Goal: Information Seeking & Learning: Learn about a topic

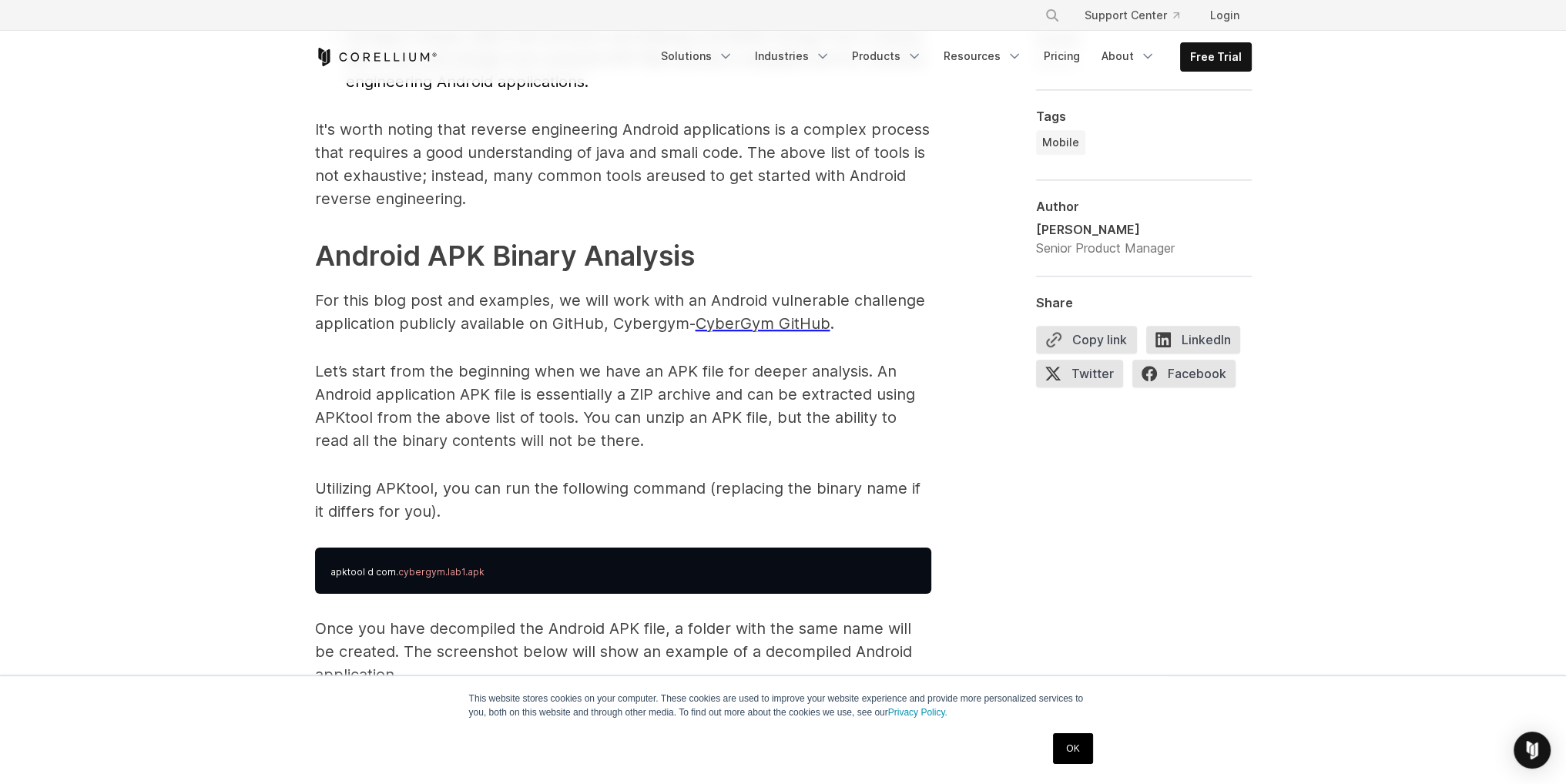
scroll to position [2233, 0]
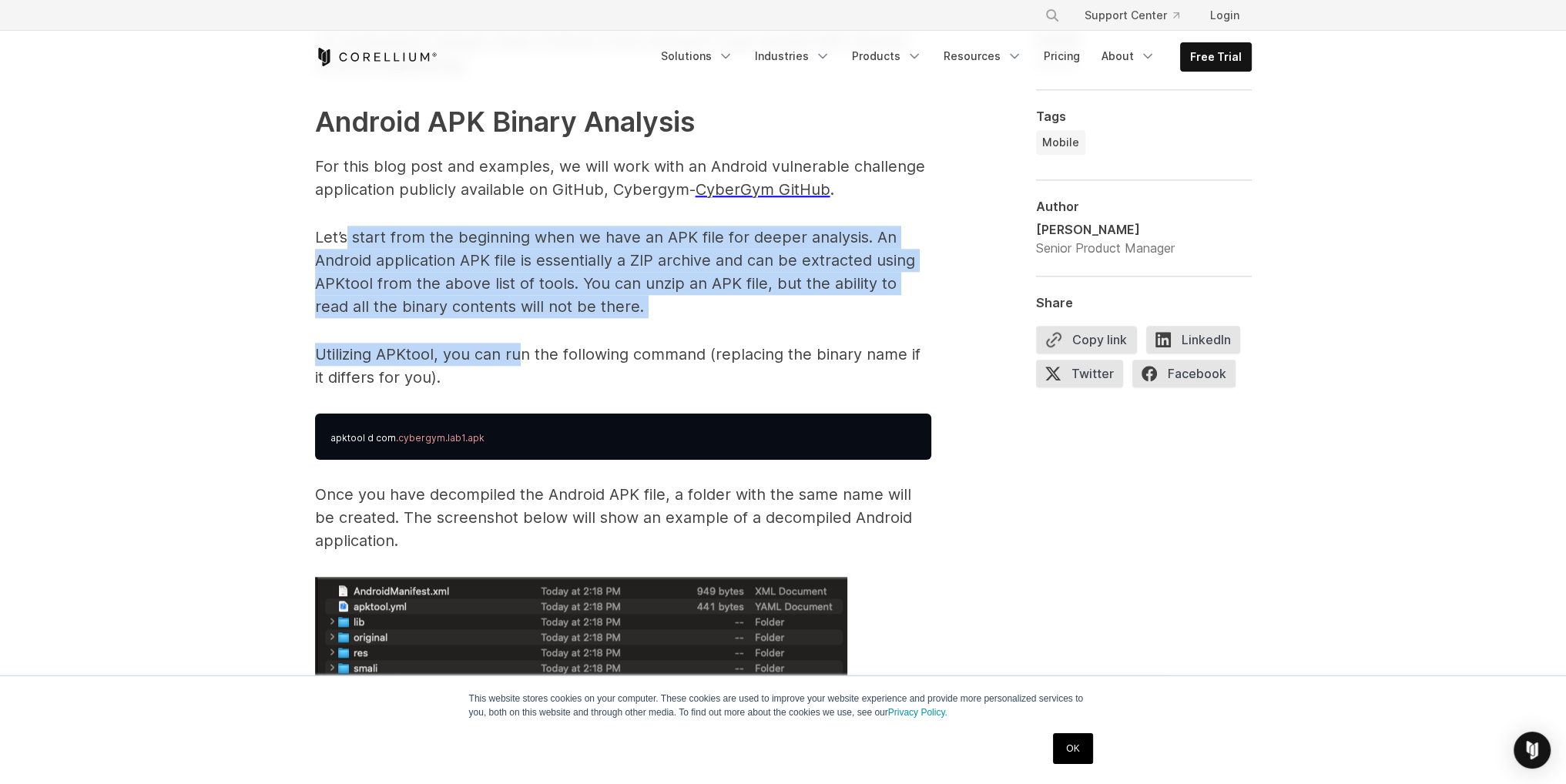
drag, startPoint x: 354, startPoint y: 230, endPoint x: 521, endPoint y: 346, distance: 203.3
click at [521, 346] on p "Utilizing APKtool, you can run the following command (replacing the binary name…" at bounding box center [623, 365] width 617 height 46
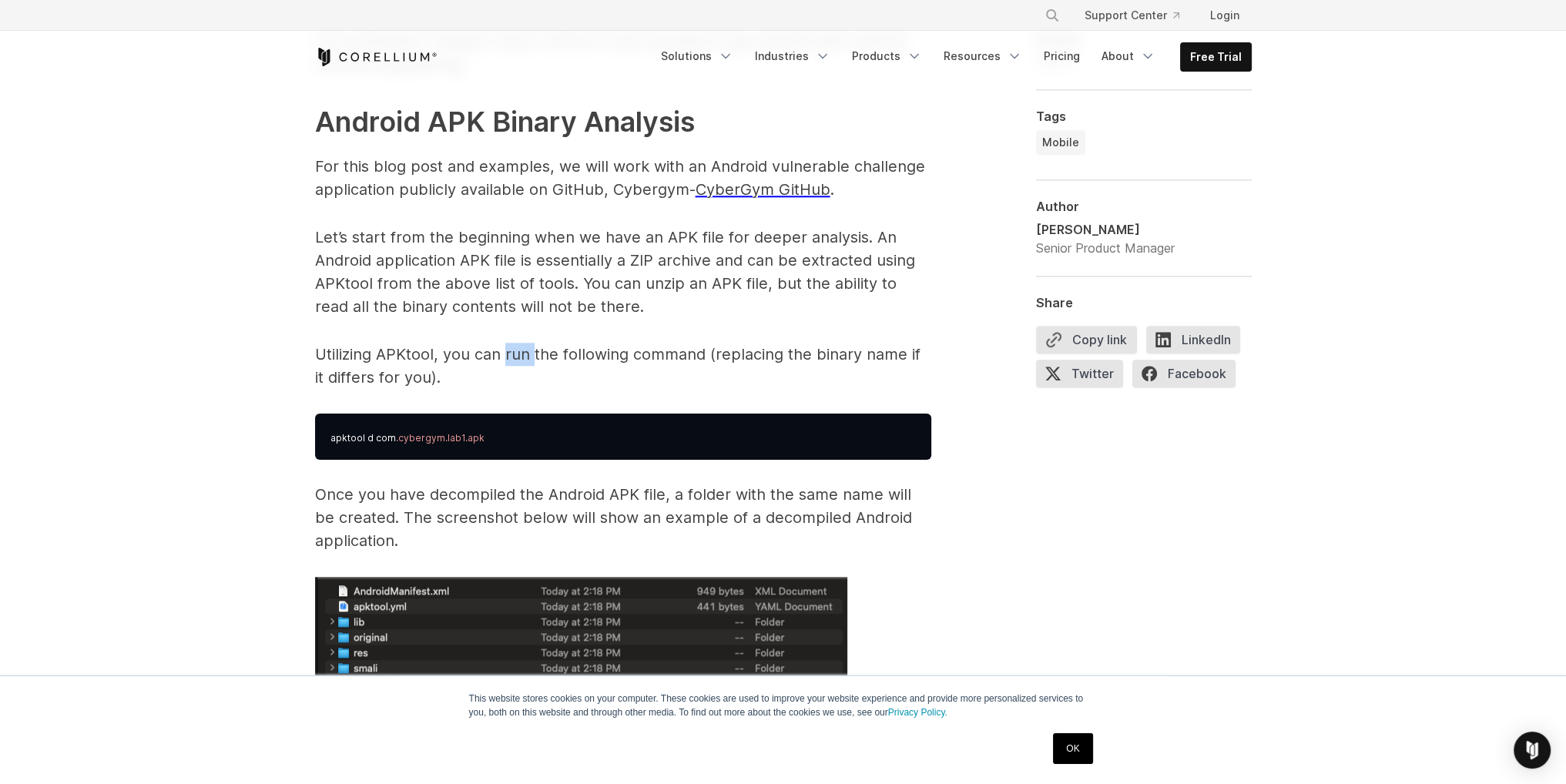
click at [521, 346] on p "Utilizing APKtool, you can run the following command (replacing the binary name…" at bounding box center [623, 365] width 617 height 46
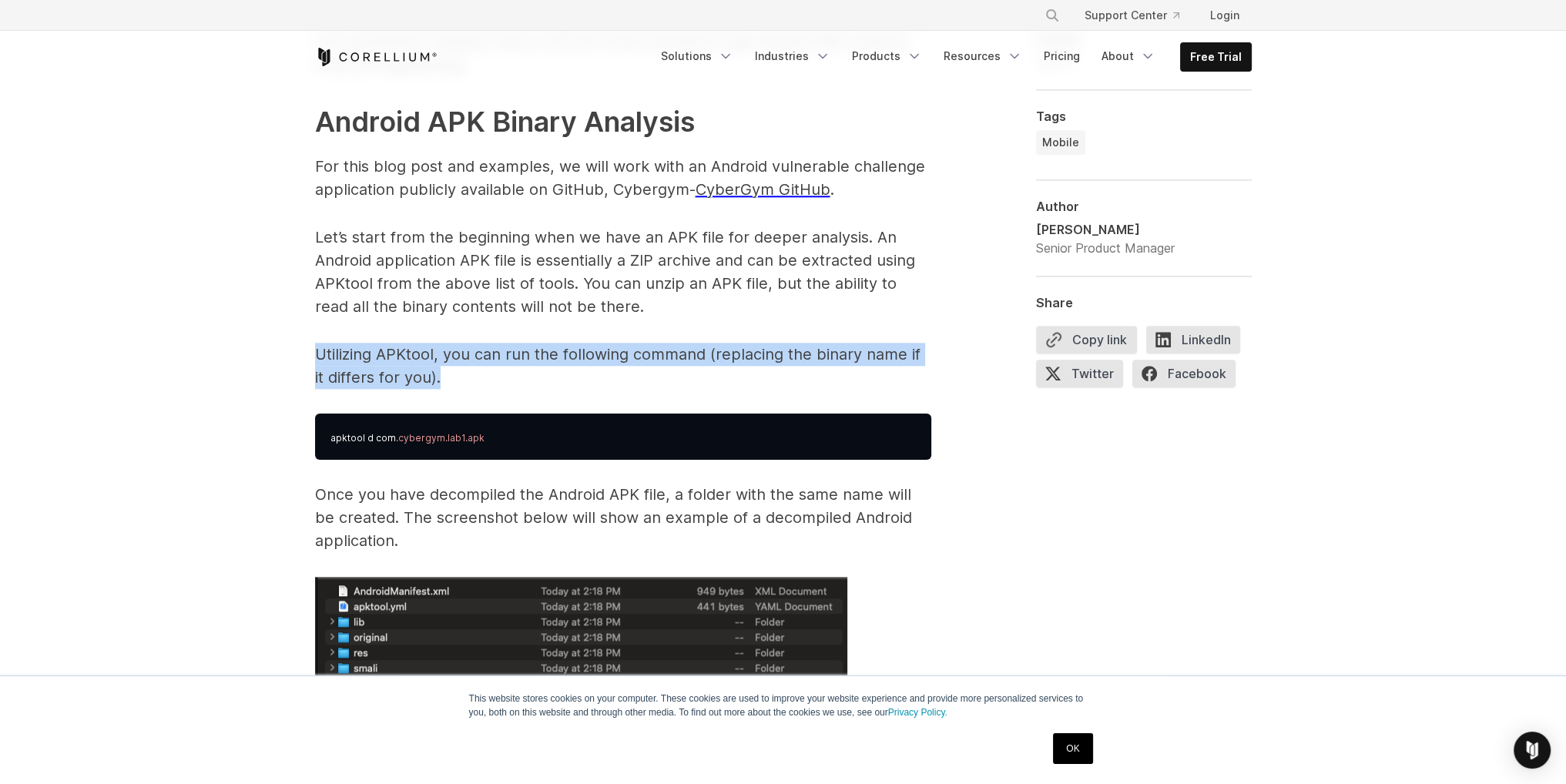
click at [521, 346] on p "Utilizing APKtool, you can run the following command (replacing the binary name…" at bounding box center [623, 365] width 617 height 46
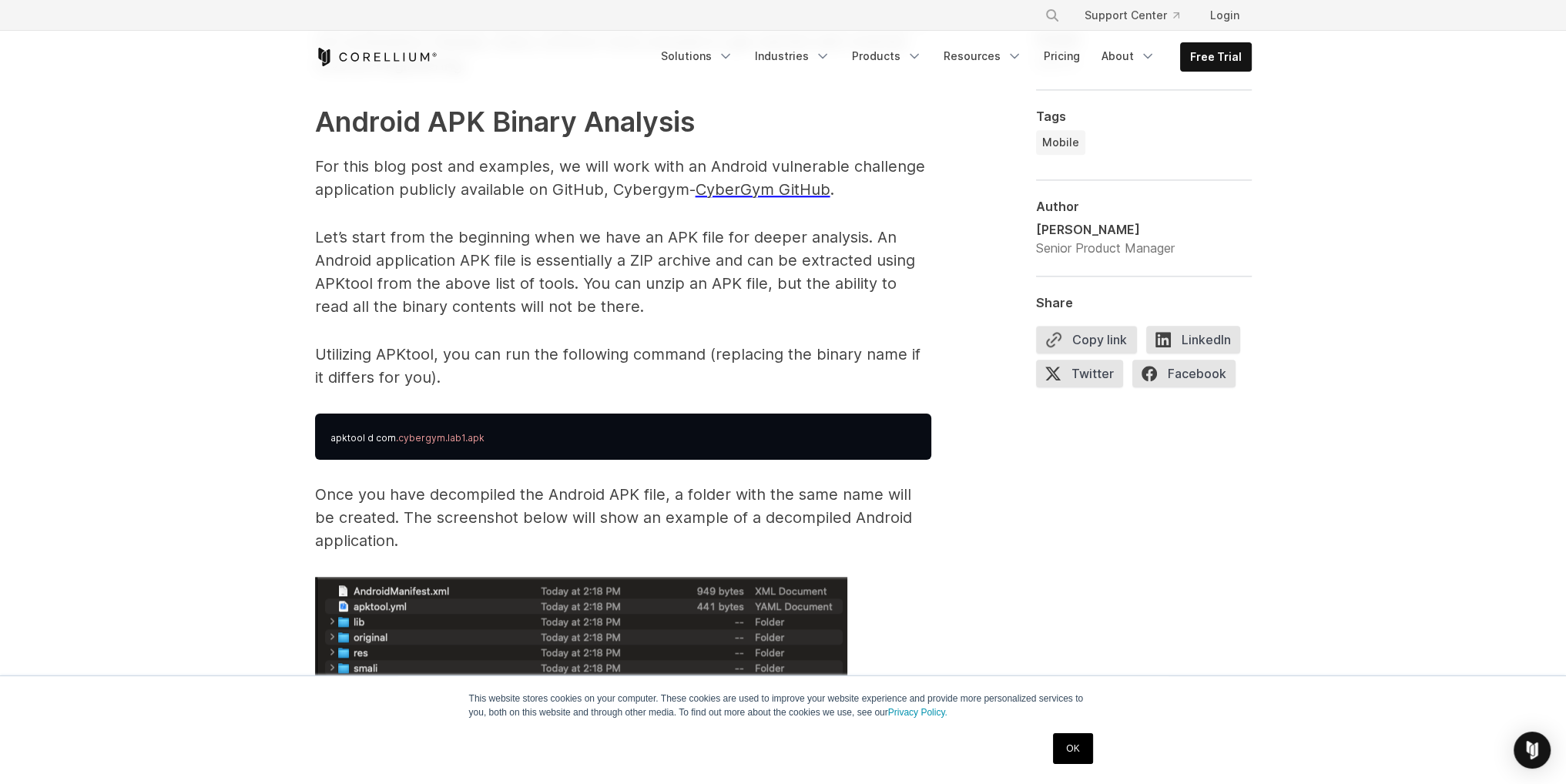
click at [509, 272] on p "Let’s start from the beginning when we have an APK file for deeper analysis. An…" at bounding box center [623, 271] width 617 height 93
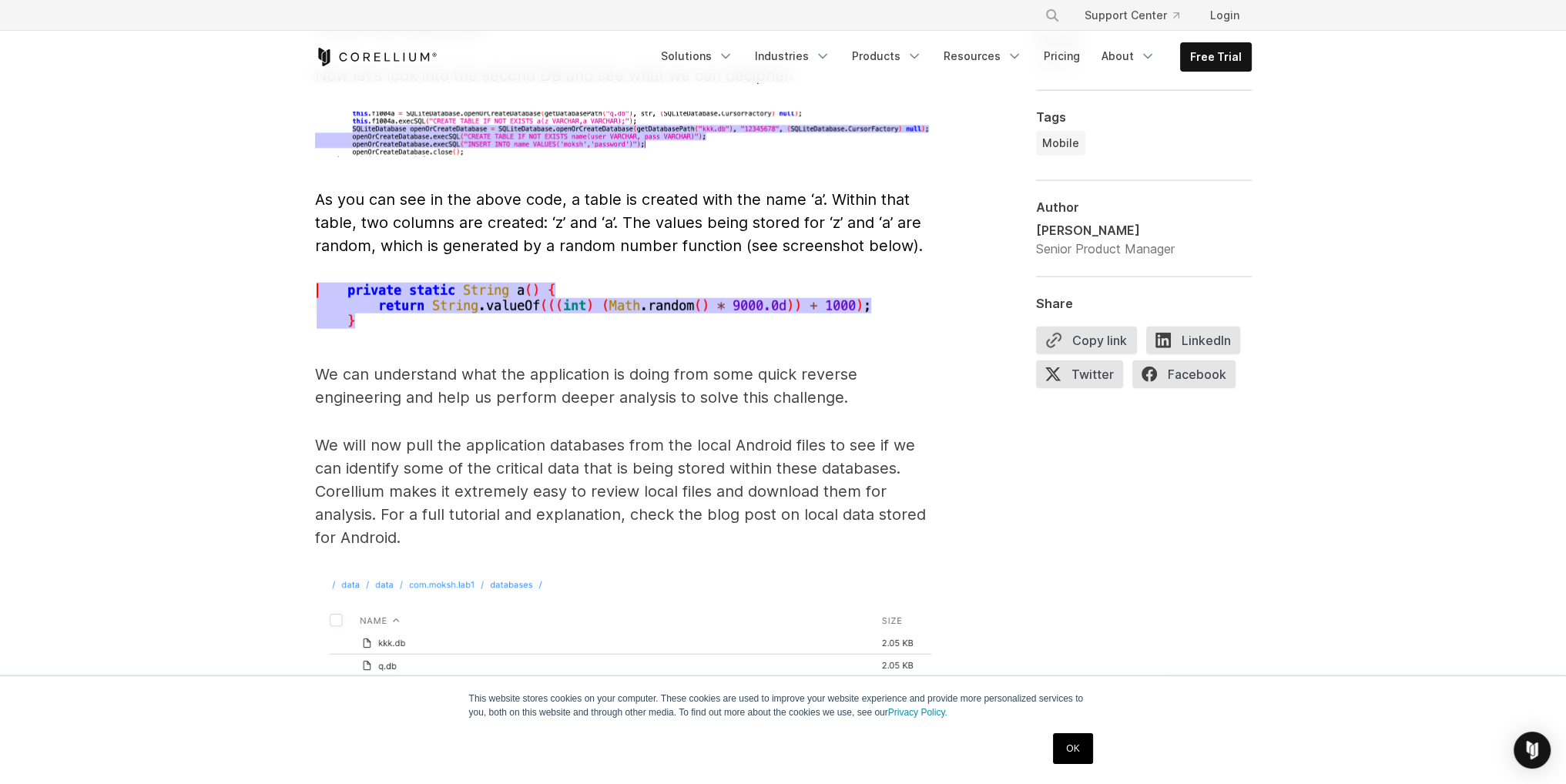
scroll to position [1661, 0]
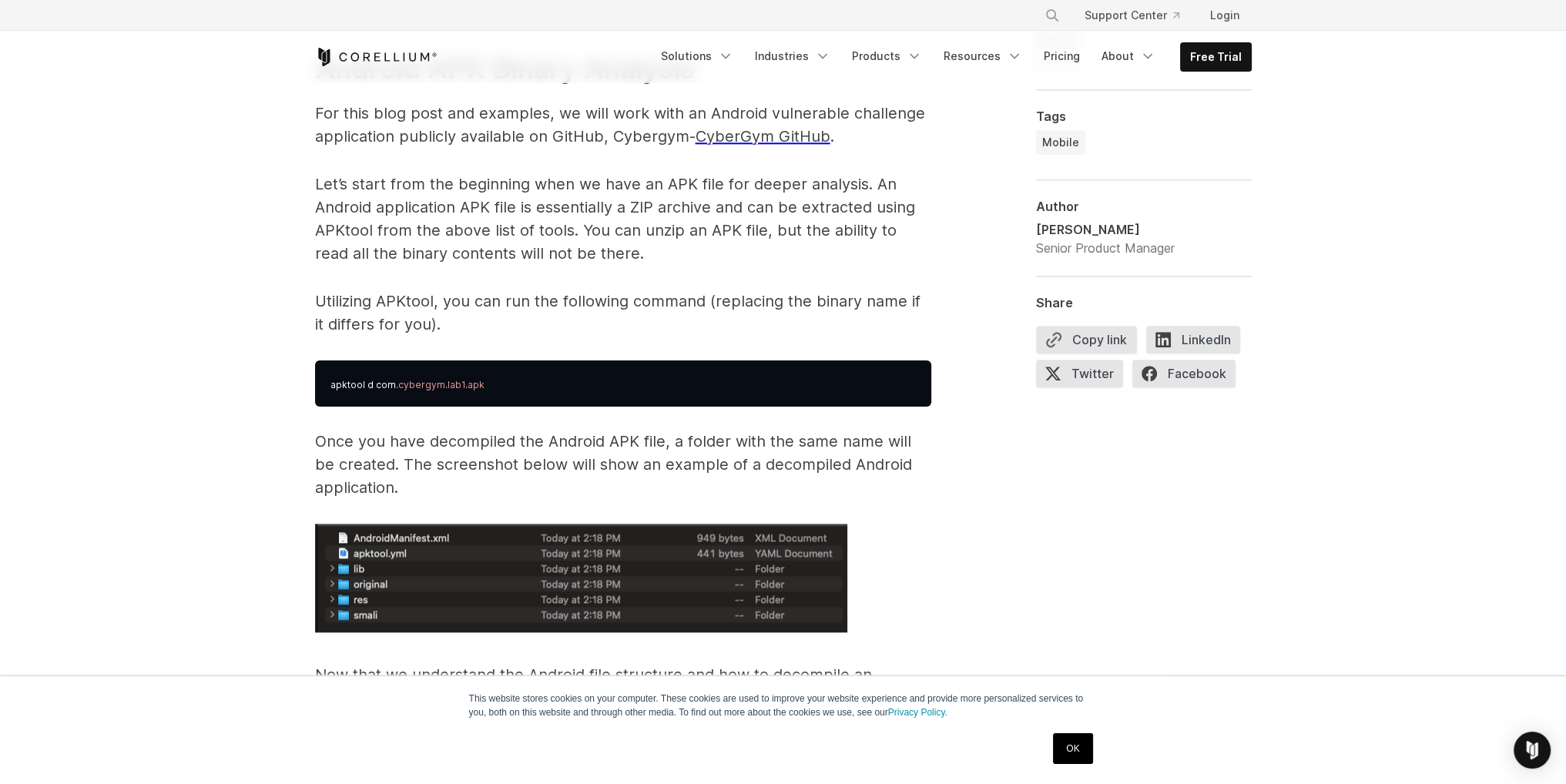
scroll to position [2311, 0]
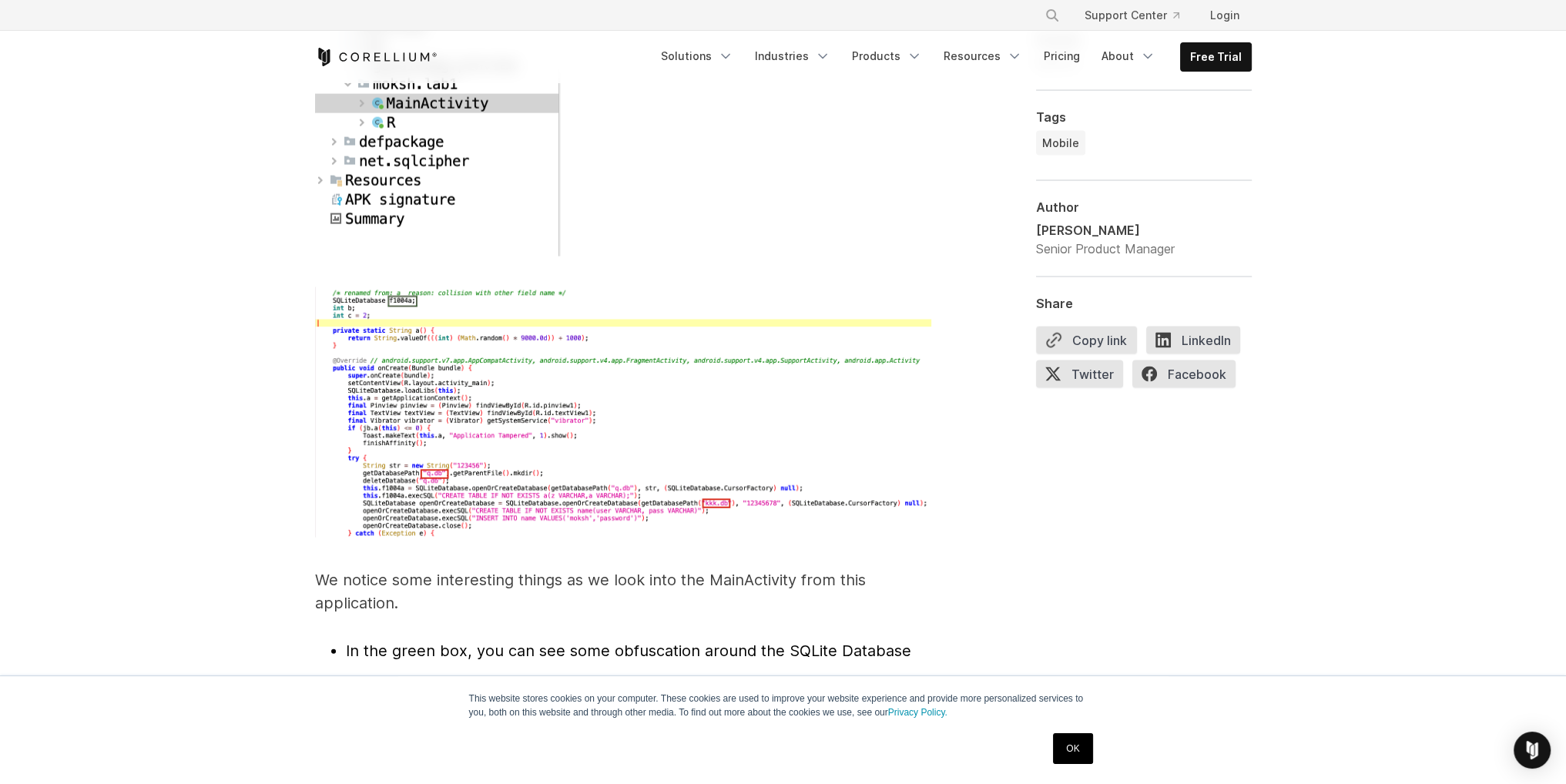
scroll to position [4621, 0]
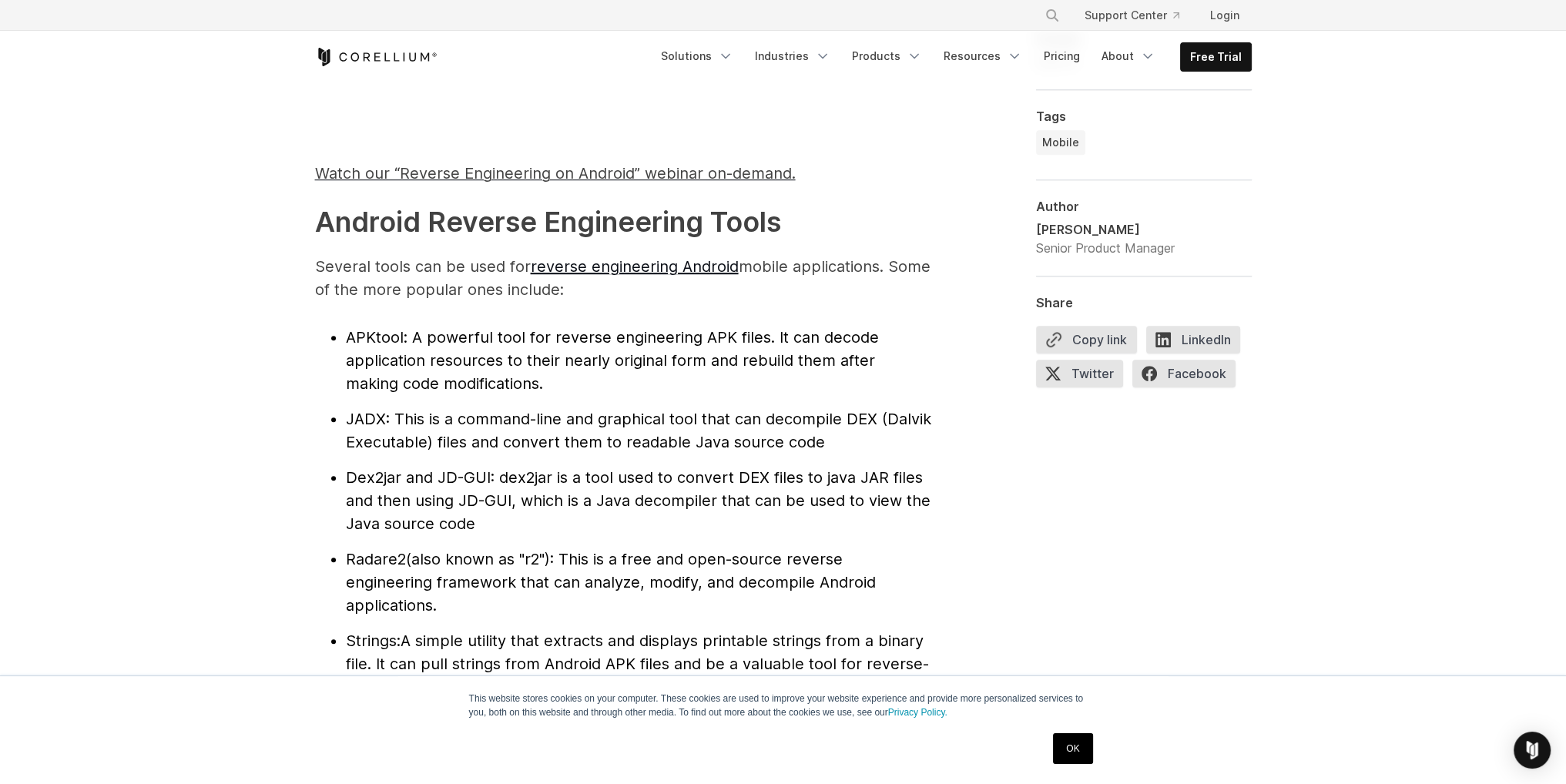
scroll to position [1617, 0]
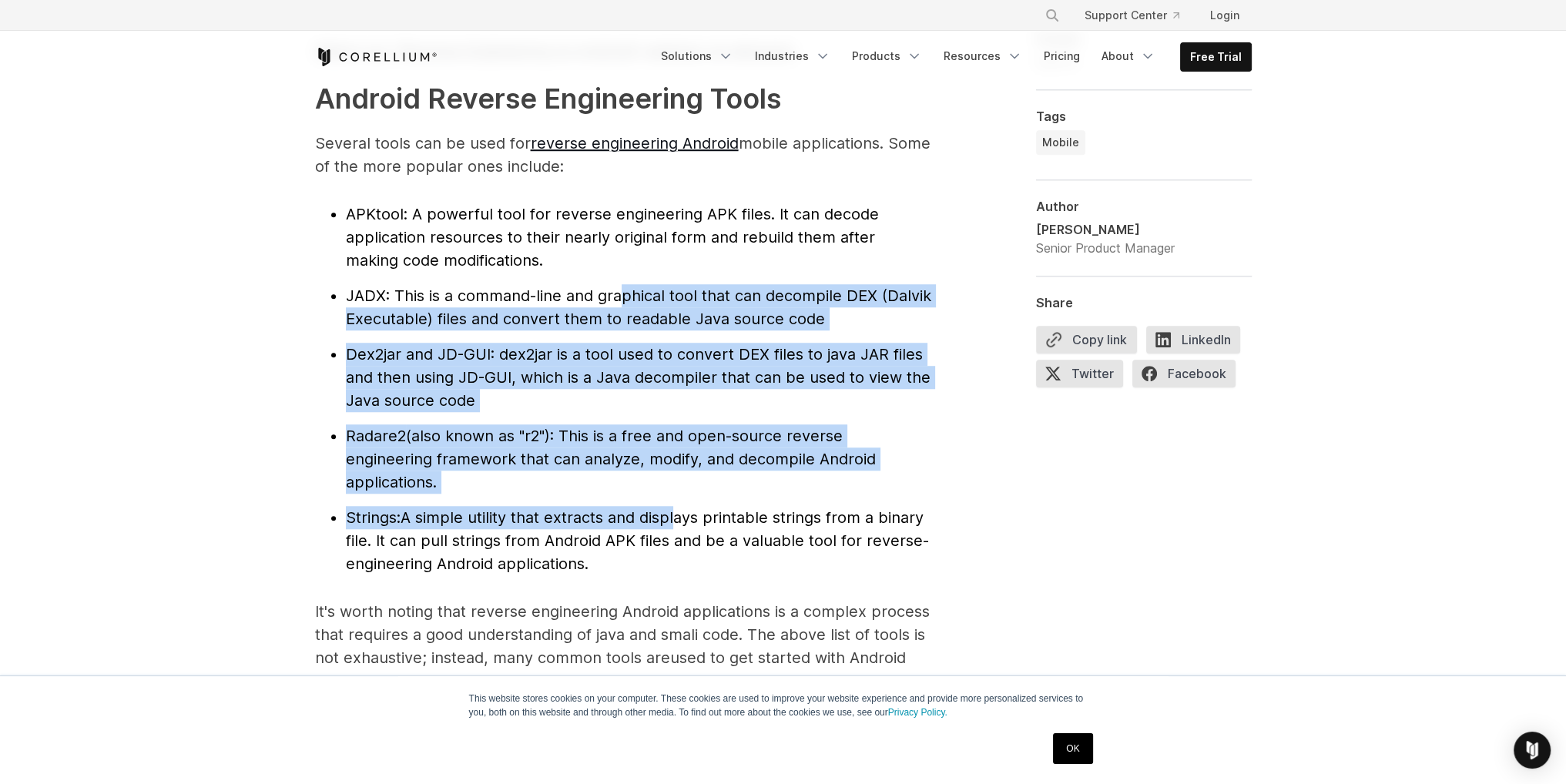
drag, startPoint x: 626, startPoint y: 306, endPoint x: 680, endPoint y: 500, distance: 201.4
click at [680, 500] on ul "APKtool : A powerful tool for reverse engineering APK files. It can decode appl…" at bounding box center [623, 388] width 617 height 373
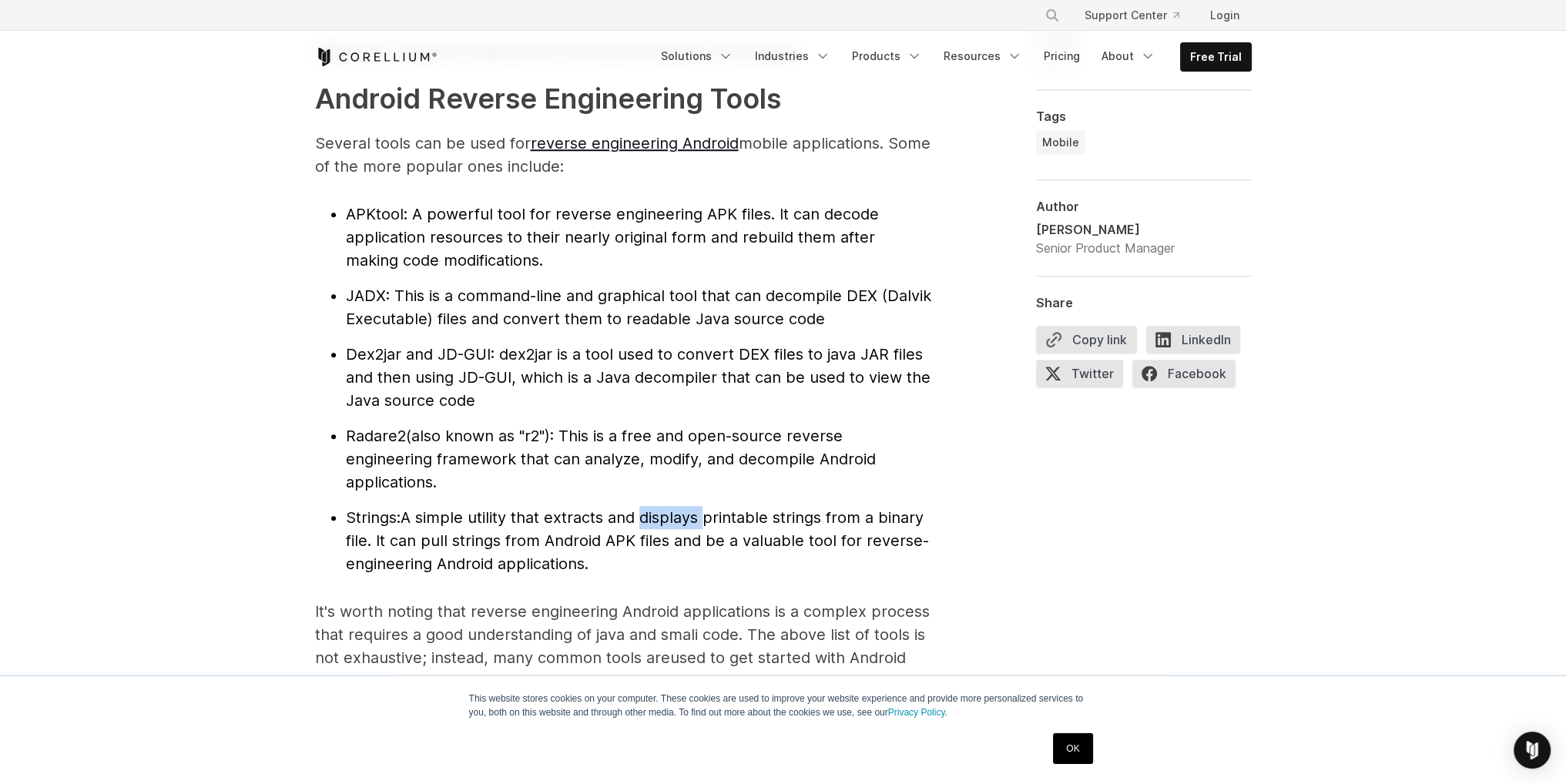
click at [680, 500] on ul "APKtool : A powerful tool for reverse engineering APK files. It can decode appl…" at bounding box center [623, 388] width 617 height 373
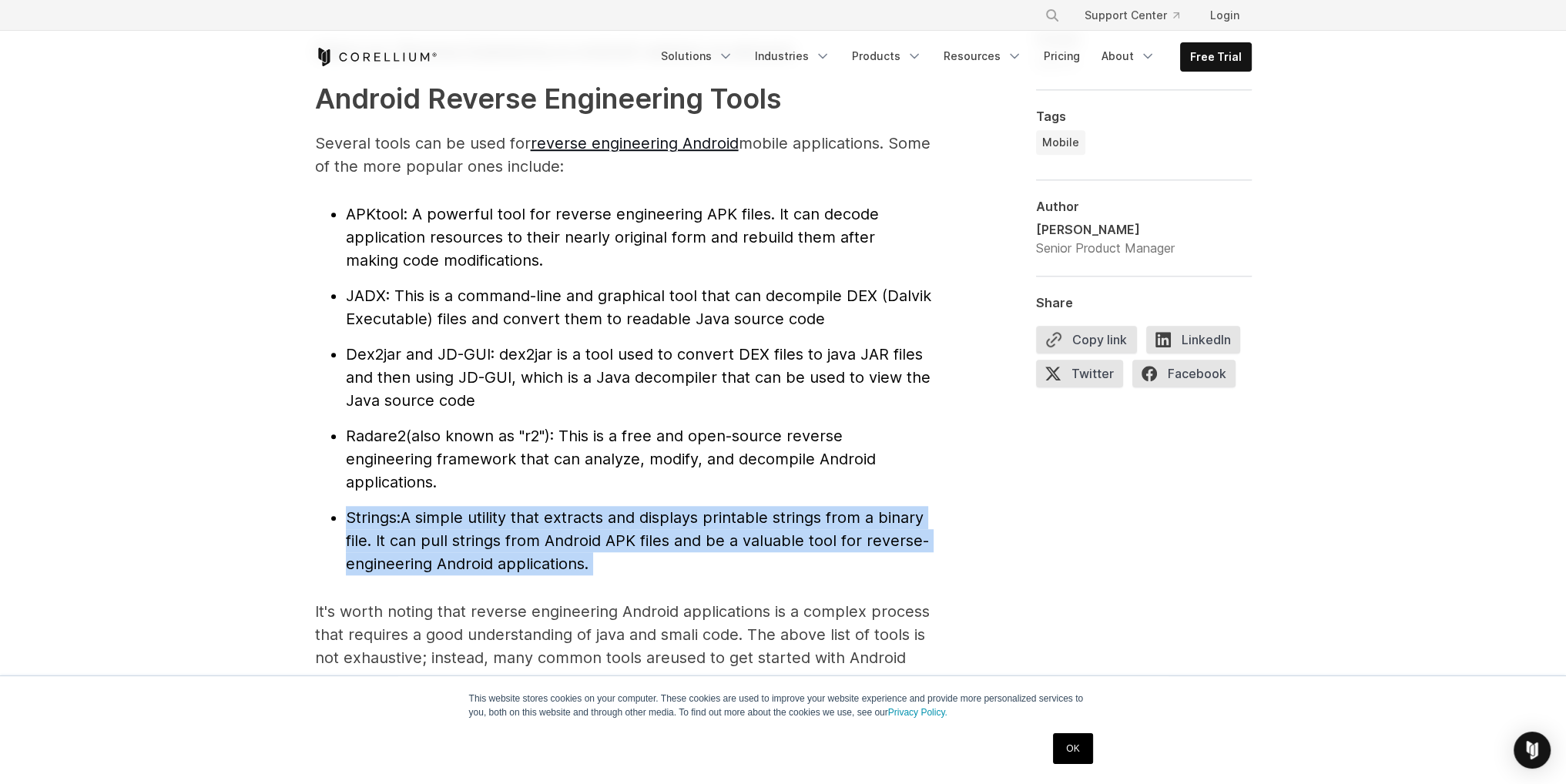
click at [680, 500] on ul "APKtool : A powerful tool for reverse engineering APK files. It can decode appl…" at bounding box center [623, 388] width 617 height 373
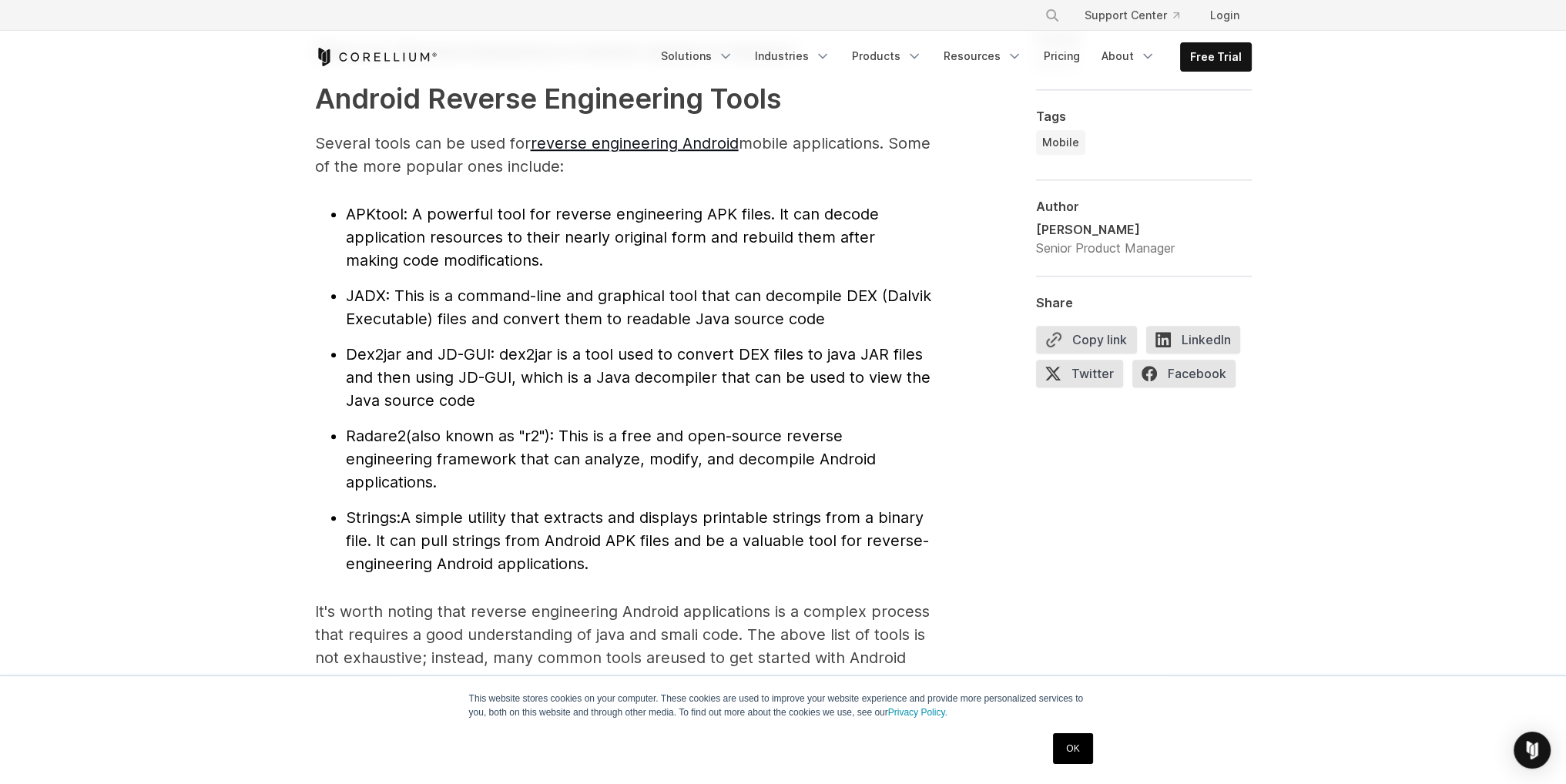
click at [698, 313] on span ": This is a command-line and graphical tool that can decompile DEX (Dalvik Exec…" at bounding box center [639, 307] width 586 height 41
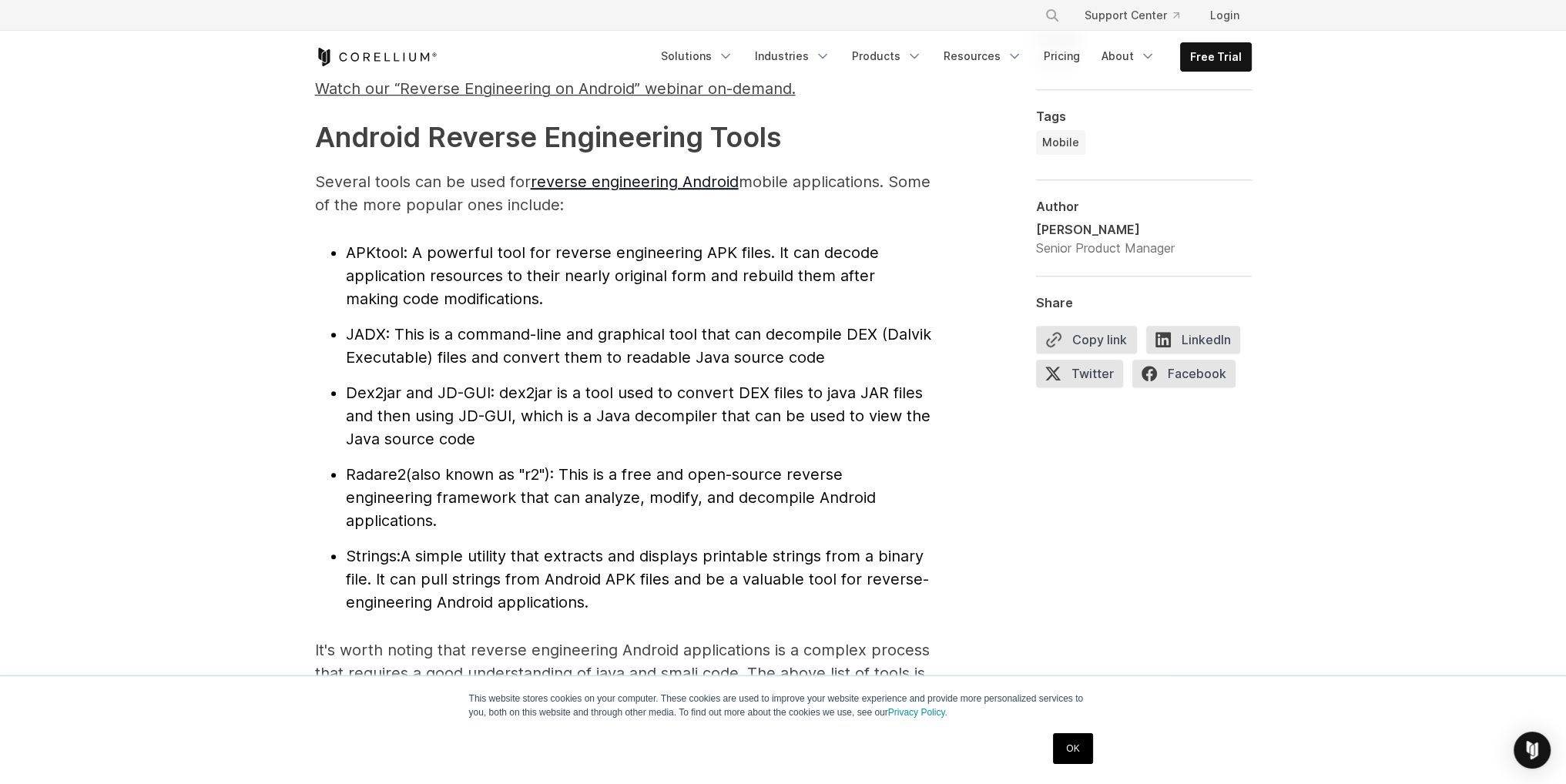
scroll to position [3728, 0]
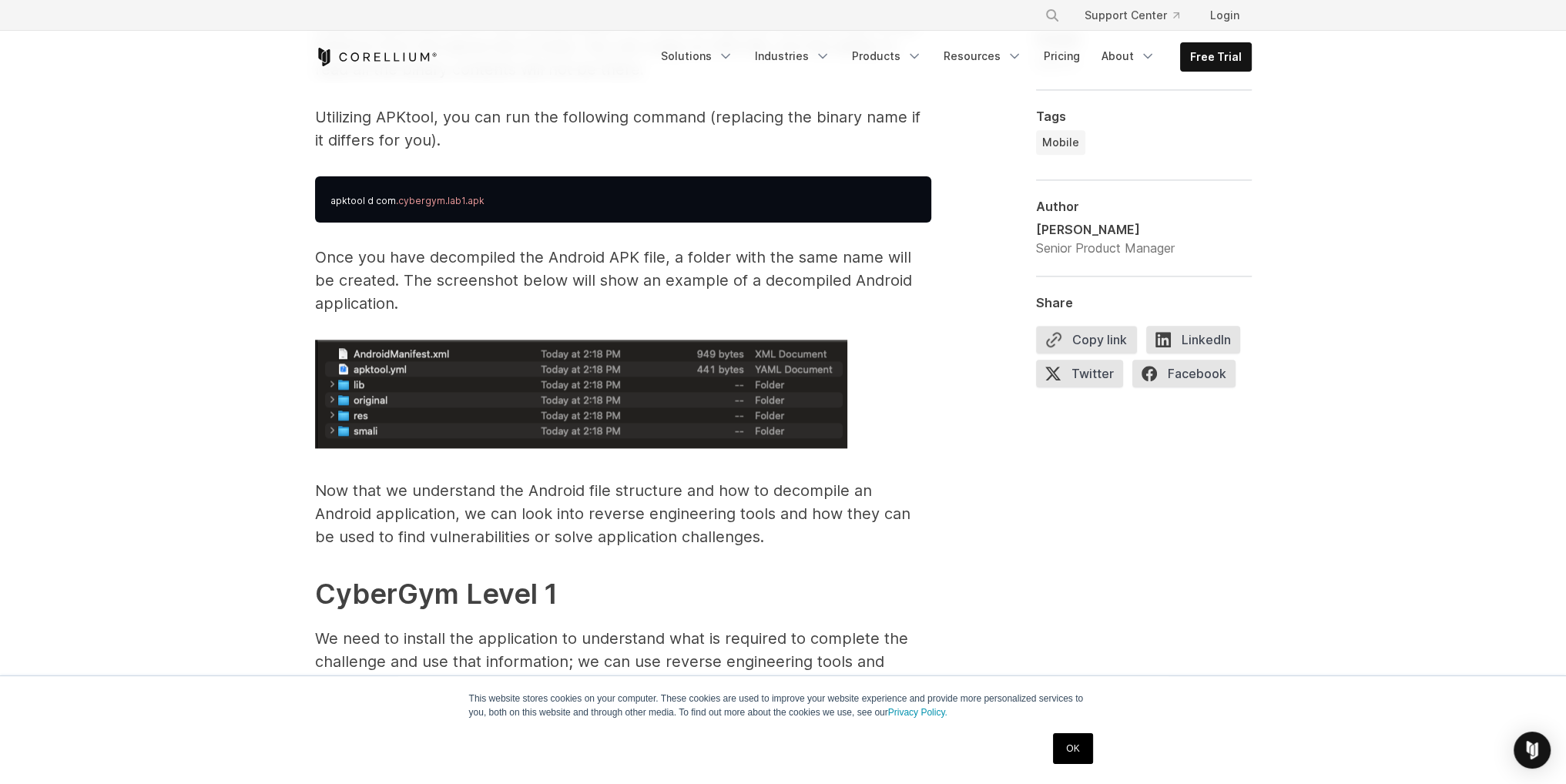
scroll to position [2508, 0]
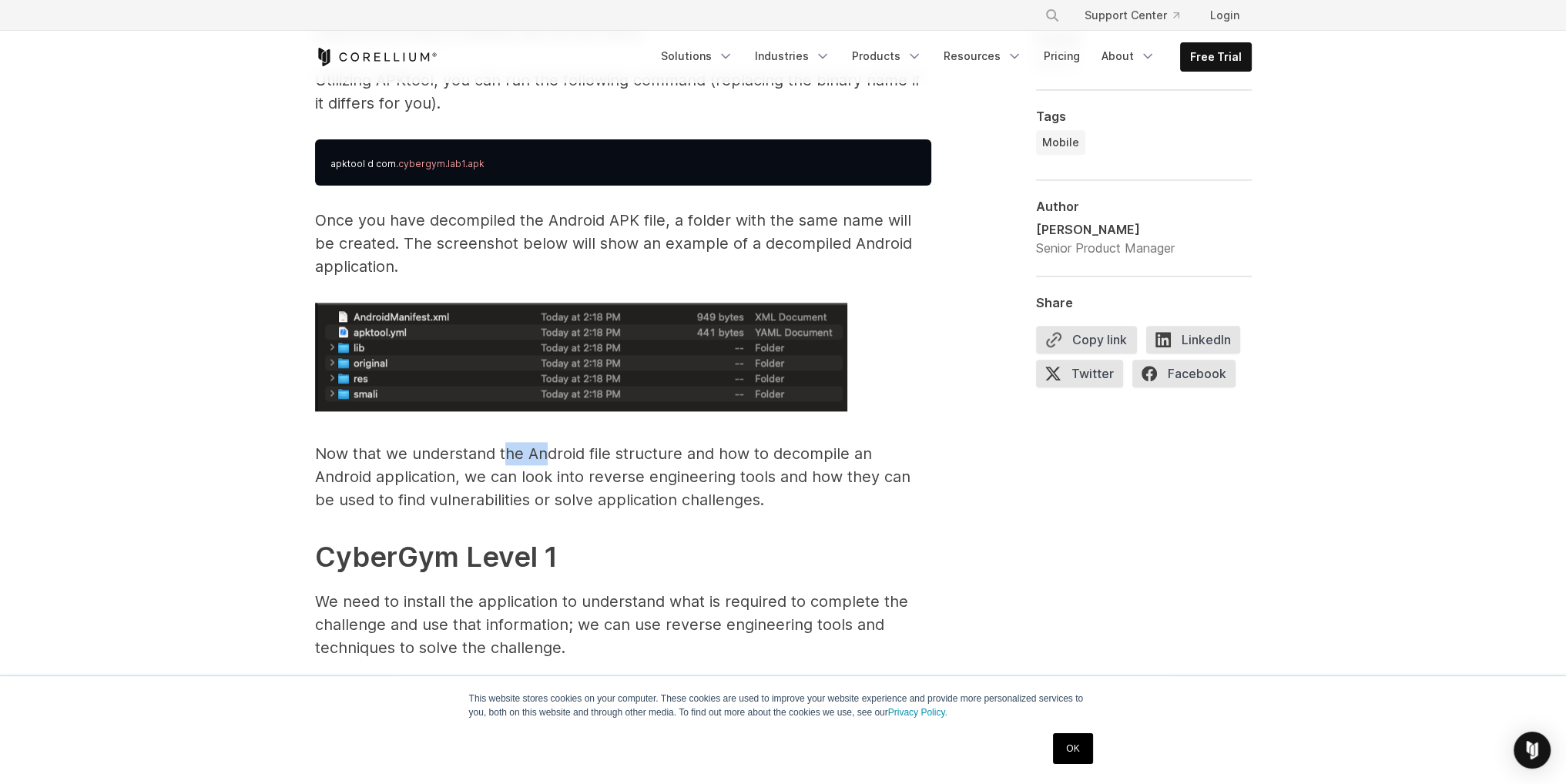
drag, startPoint x: 506, startPoint y: 460, endPoint x: 548, endPoint y: 462, distance: 42.0
click at [548, 462] on p "Now that we understand the Android file structure and how to decompile an Andro…" at bounding box center [623, 477] width 617 height 70
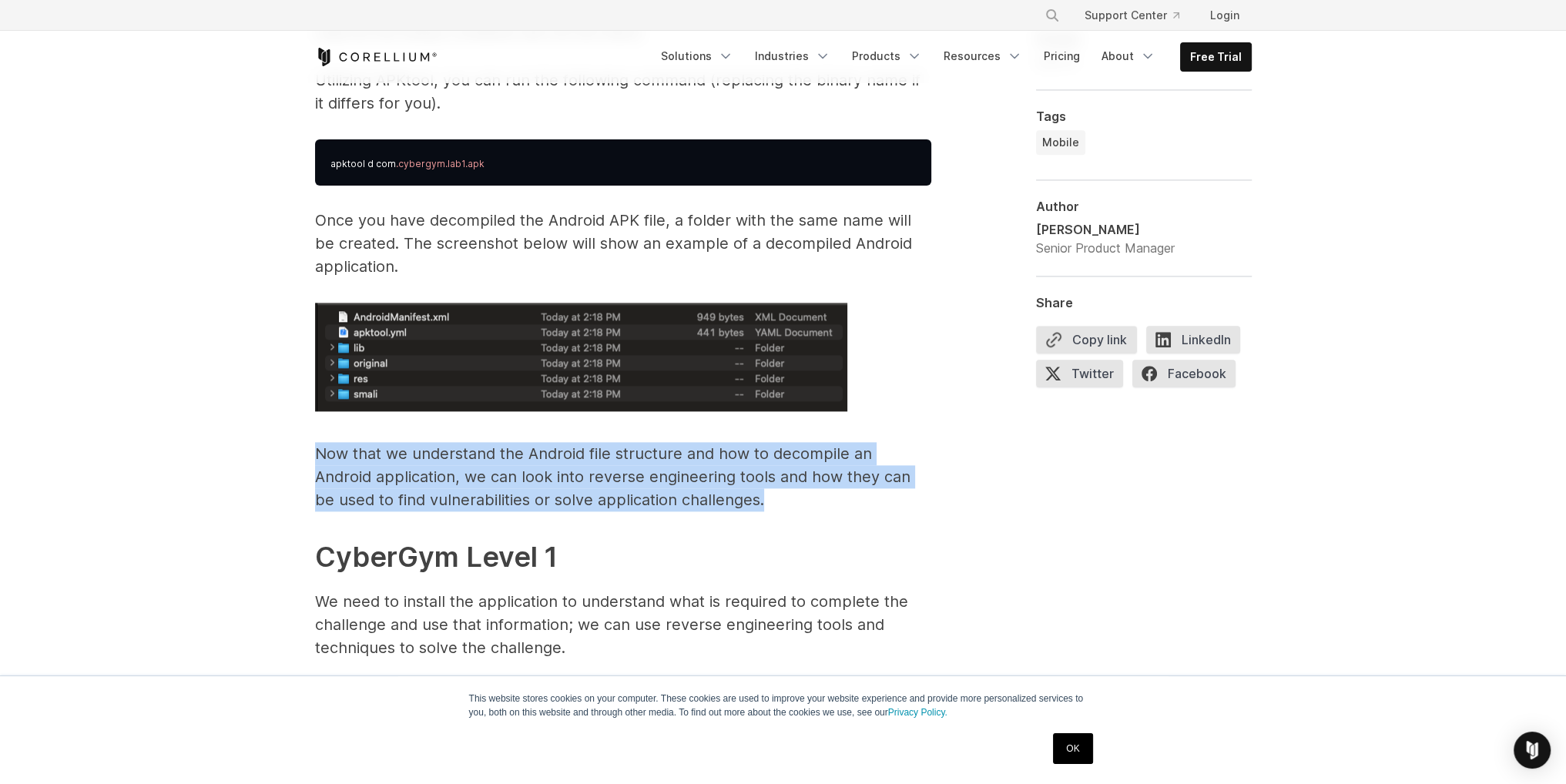
click at [548, 462] on p "Now that we understand the Android file structure and how to decompile an Andro…" at bounding box center [623, 477] width 617 height 70
click at [499, 467] on p "Now that we understand the Android file structure and how to decompile an Andro…" at bounding box center [623, 477] width 617 height 70
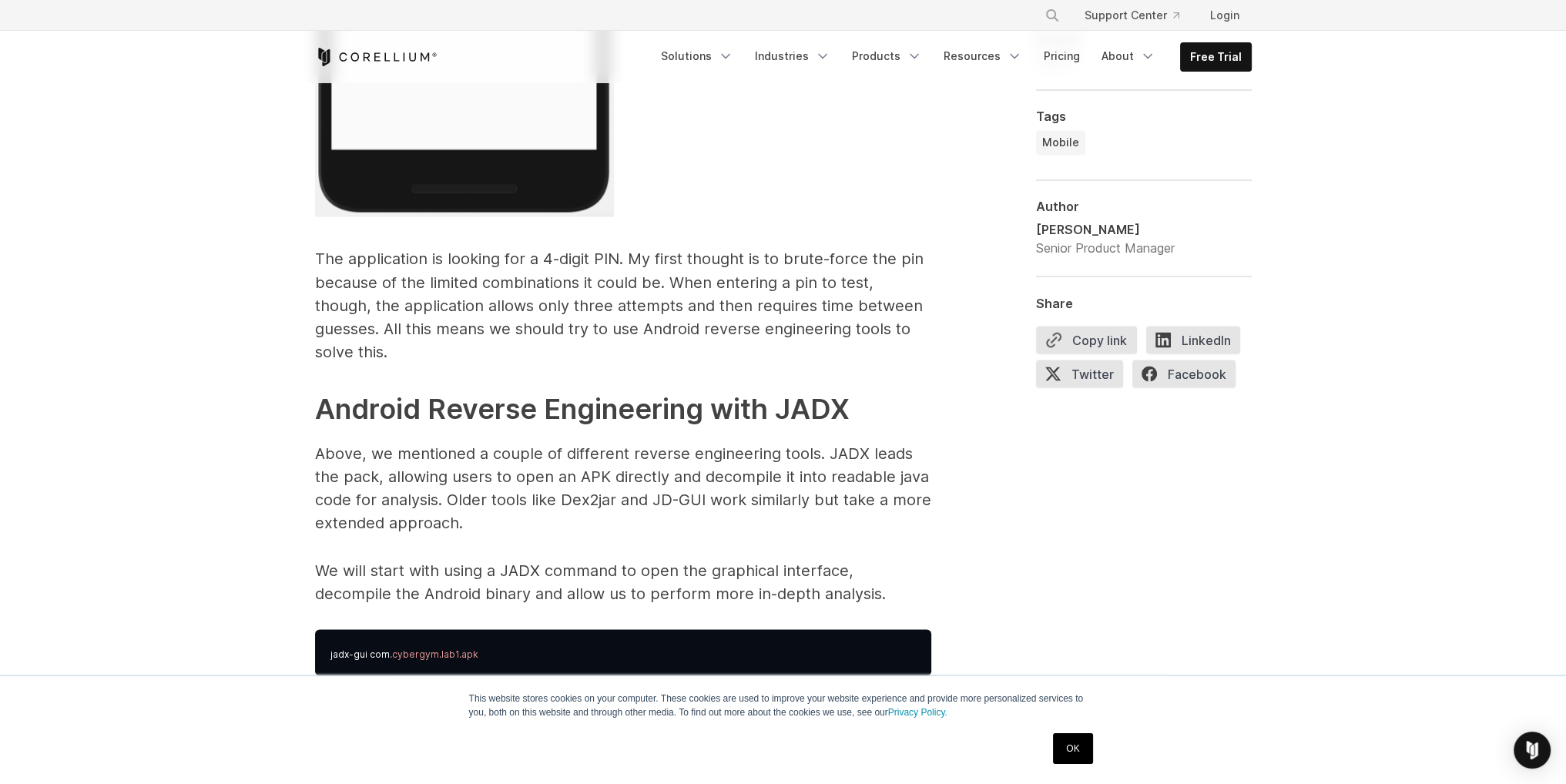
scroll to position [3740, 0]
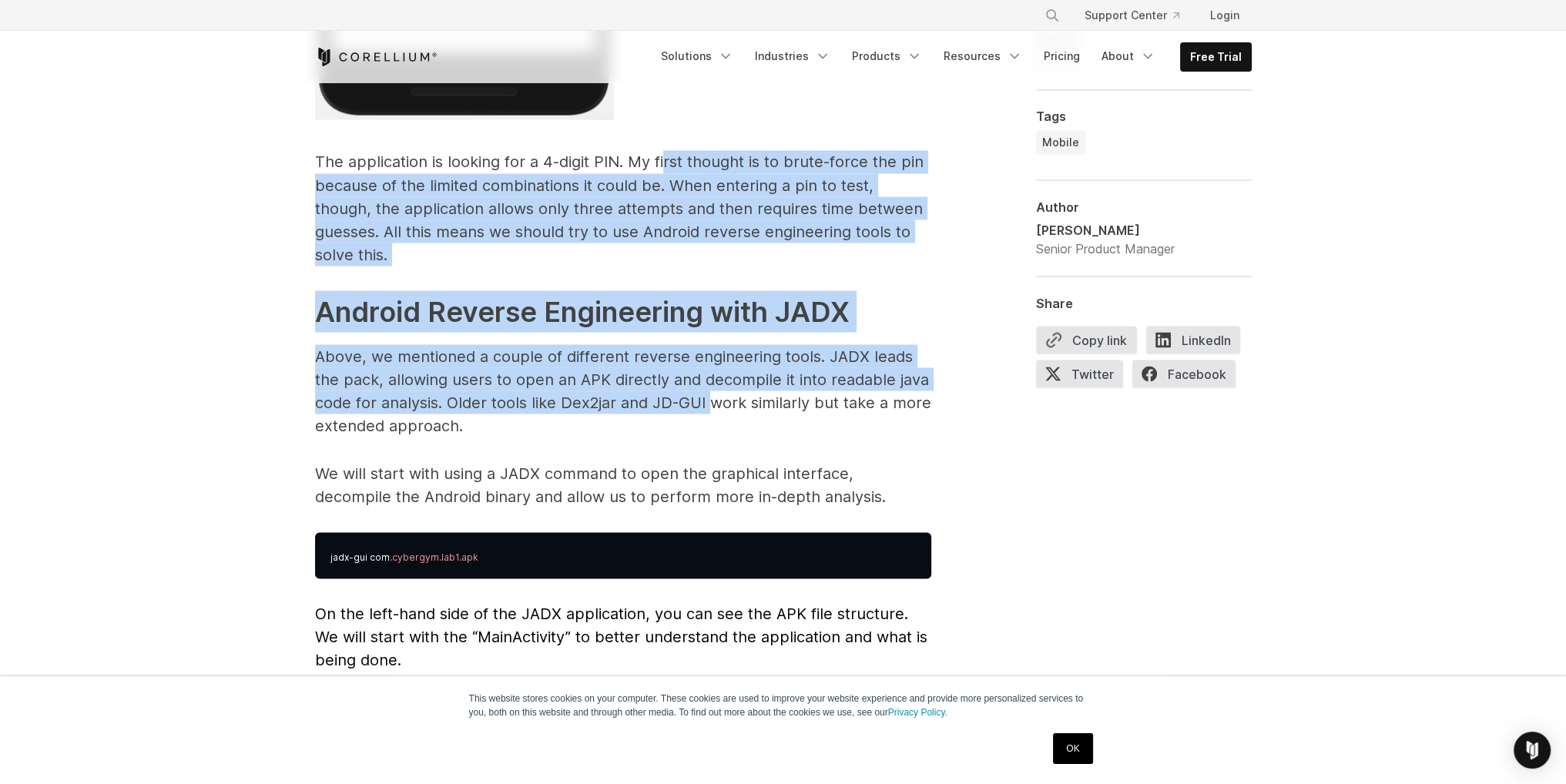
drag, startPoint x: 681, startPoint y: 180, endPoint x: 712, endPoint y: 376, distance: 198.4
click at [712, 376] on p "Above, we mentioned a couple of different reverse engineering tools. JADX leads…" at bounding box center [623, 390] width 617 height 93
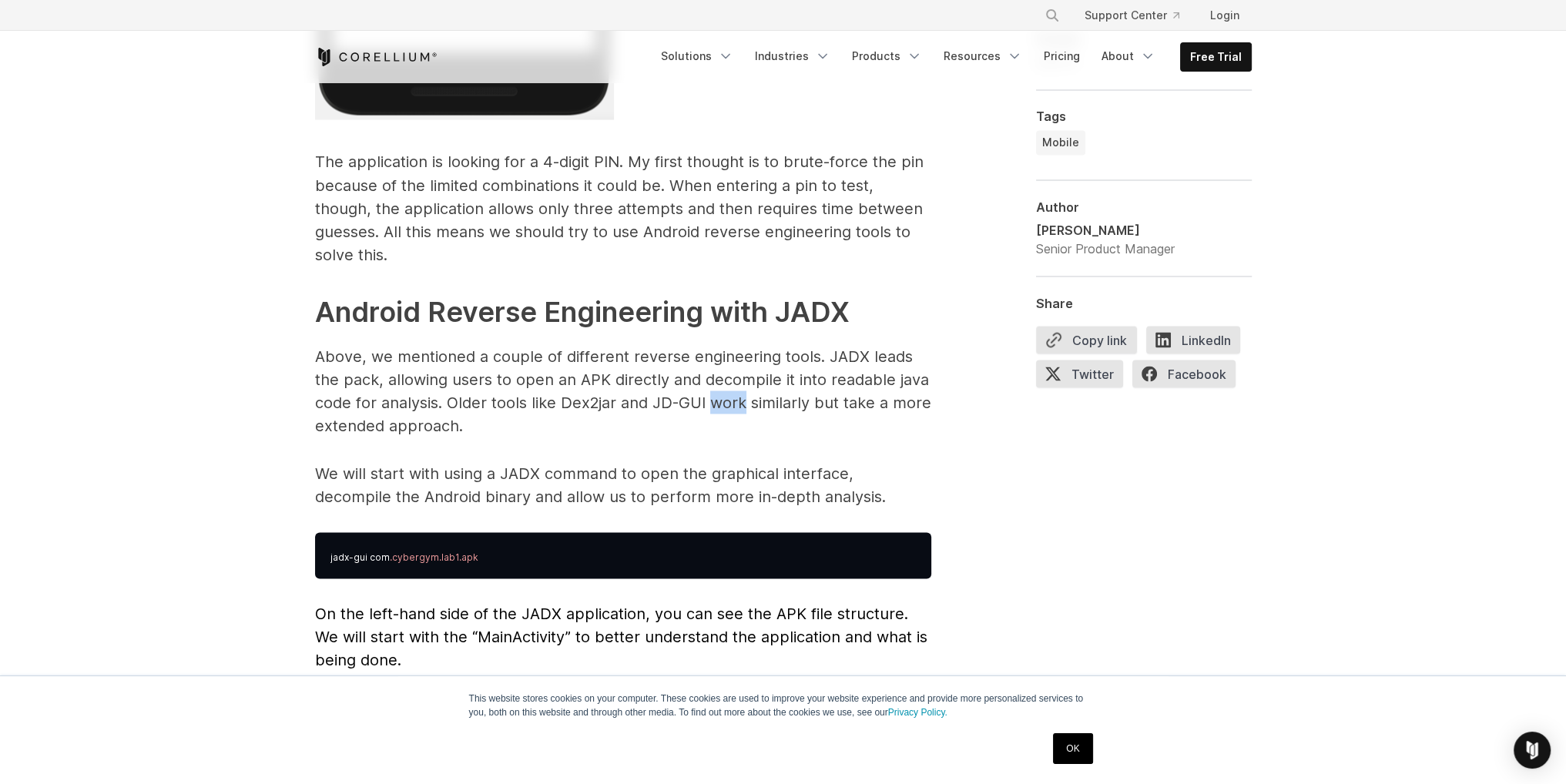
click at [712, 371] on p "Above, we mentioned a couple of different reverse engineering tools. JADX leads…" at bounding box center [623, 390] width 617 height 93
click at [680, 191] on p "The application is looking for a 4-digit PIN. My first thought is to brute-forc…" at bounding box center [623, 208] width 617 height 115
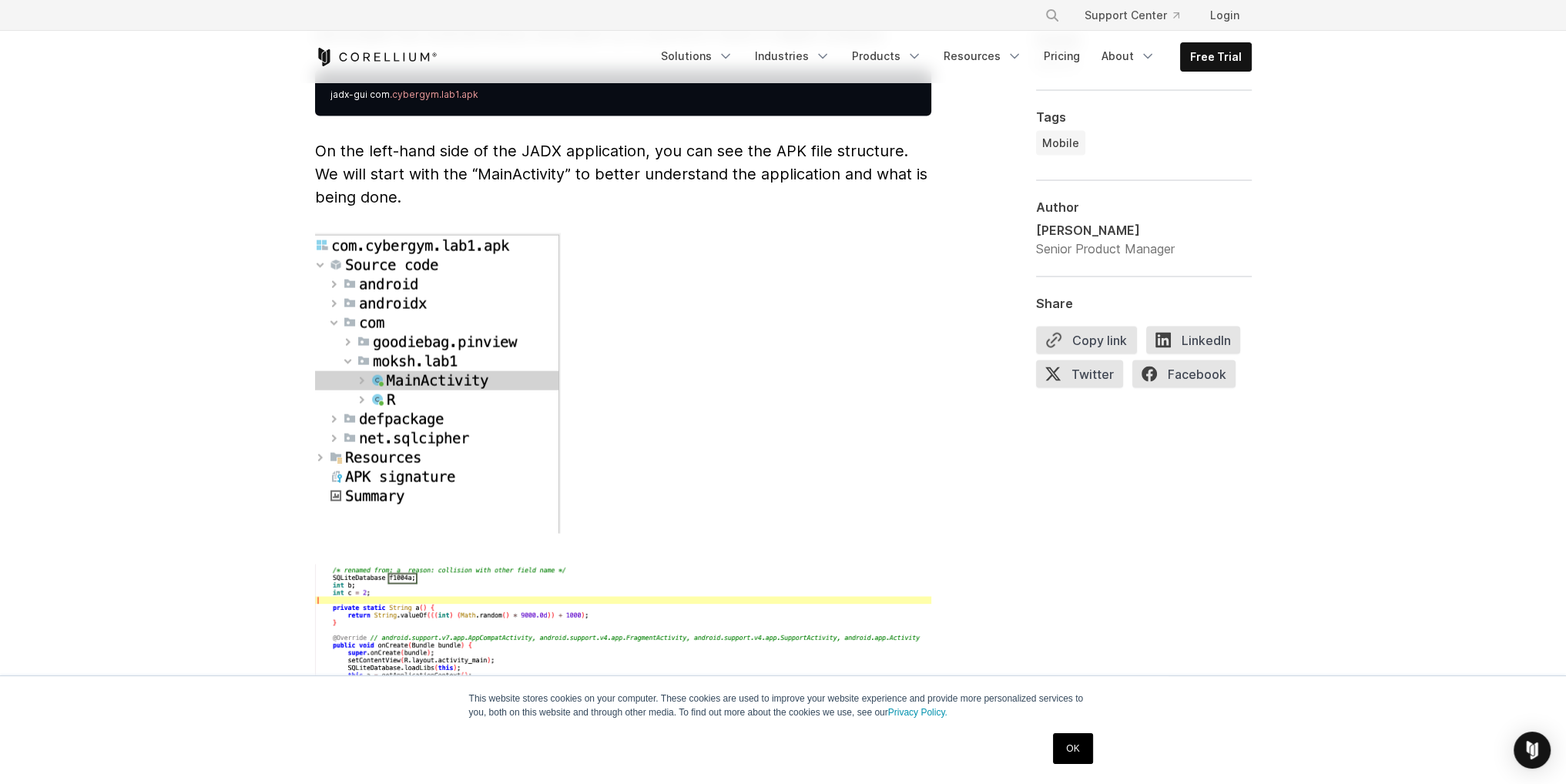
scroll to position [3893, 0]
